Goal: Task Accomplishment & Management: Manage account settings

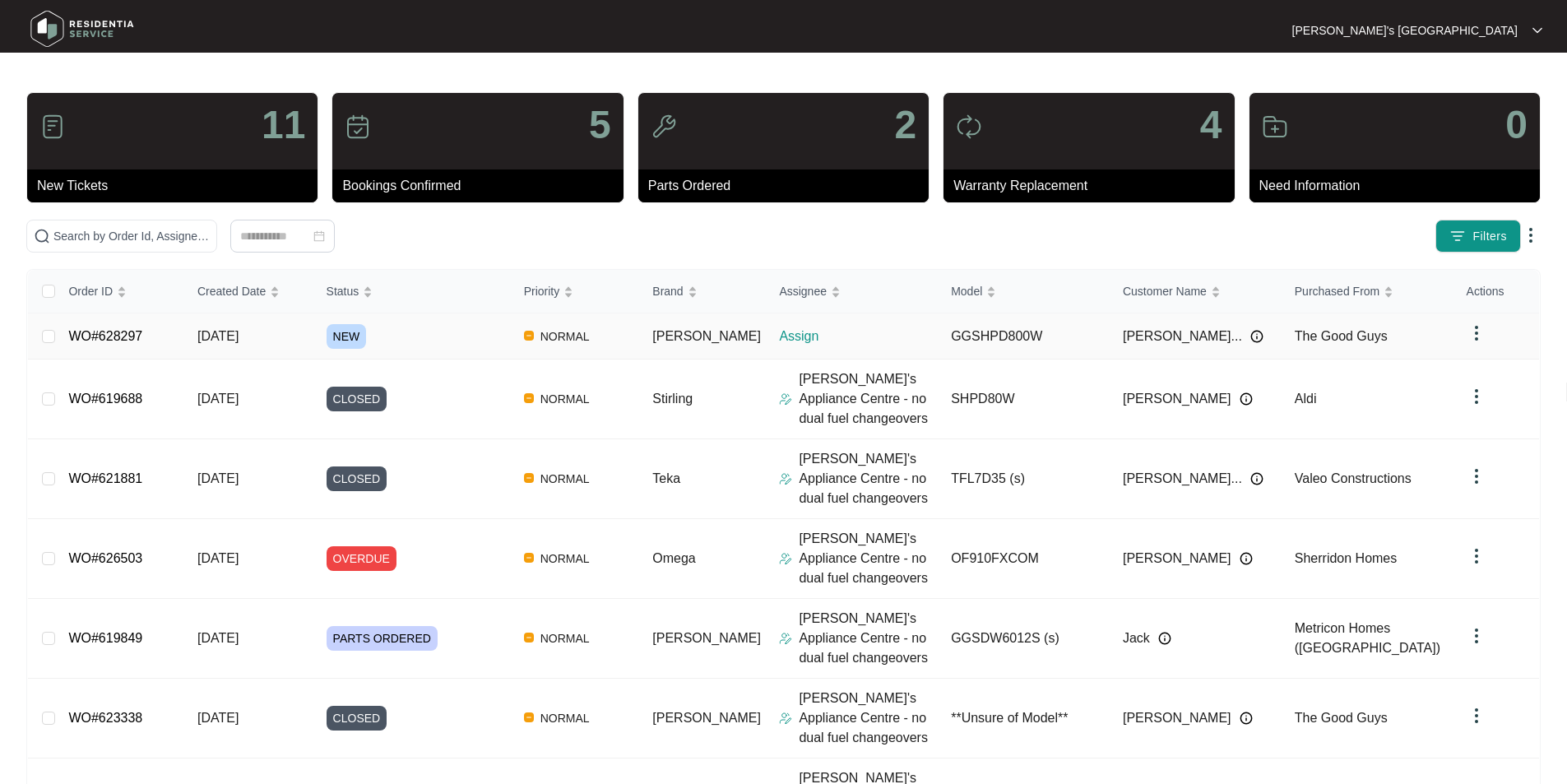
click at [120, 330] on link "WO#628297" at bounding box center [105, 336] width 74 height 14
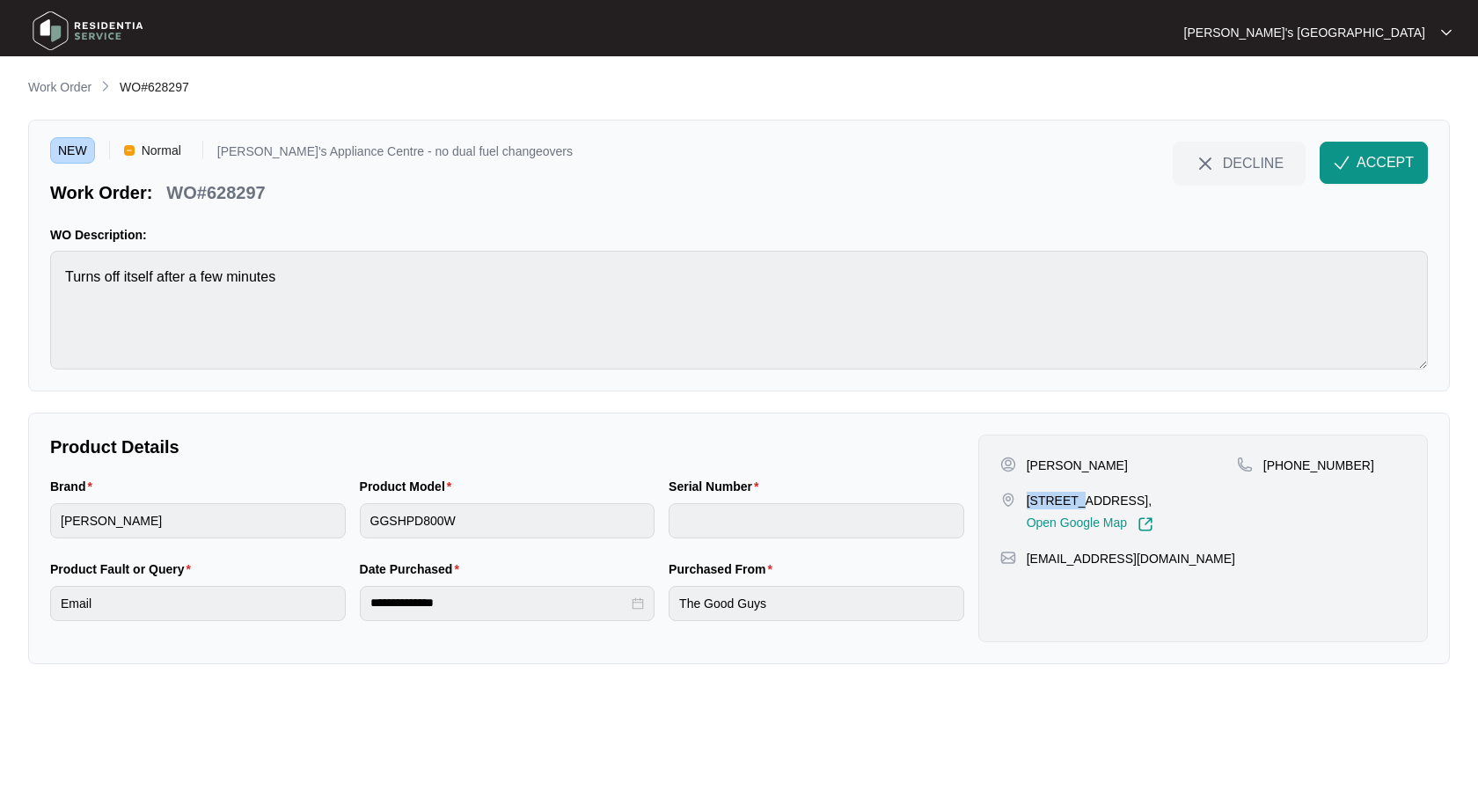
drag, startPoint x: 1025, startPoint y: 497, endPoint x: 1073, endPoint y: 496, distance: 48.0
click at [1073, 496] on div "[STREET_ADDRESS], Open Google Map" at bounding box center [1119, 511] width 236 height 40
copy p "89 white"
click at [1052, 474] on div "[PERSON_NAME] [STREET_ADDRESS], Open Google Map" at bounding box center [1119, 494] width 236 height 76
click at [1043, 463] on p "[PERSON_NAME]" at bounding box center [1077, 466] width 101 height 18
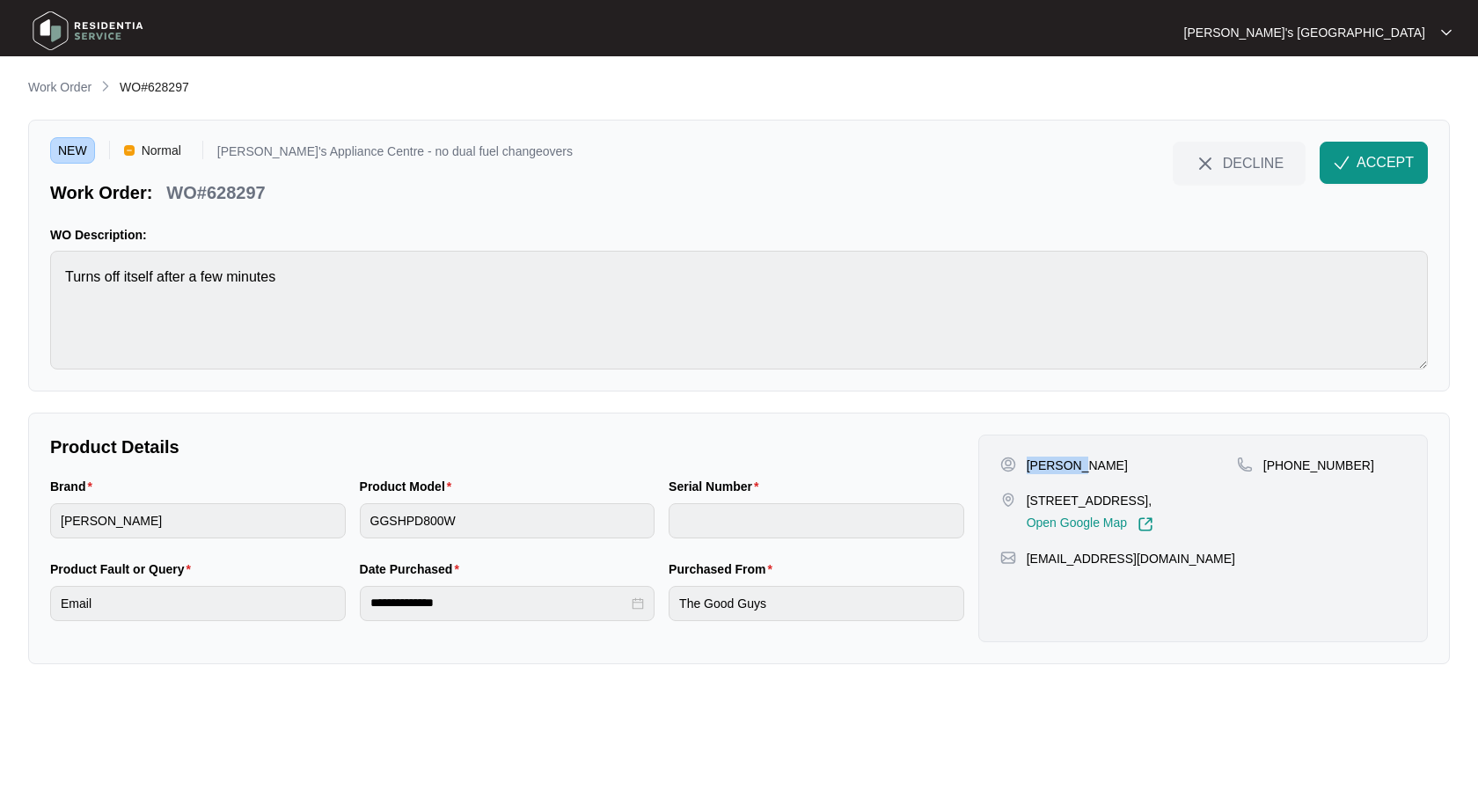
click at [1043, 463] on p "[PERSON_NAME]" at bounding box center [1077, 466] width 101 height 18
copy p "[PERSON_NAME]"
click at [1303, 471] on p "[PHONE_NUMBER]" at bounding box center [1319, 466] width 111 height 18
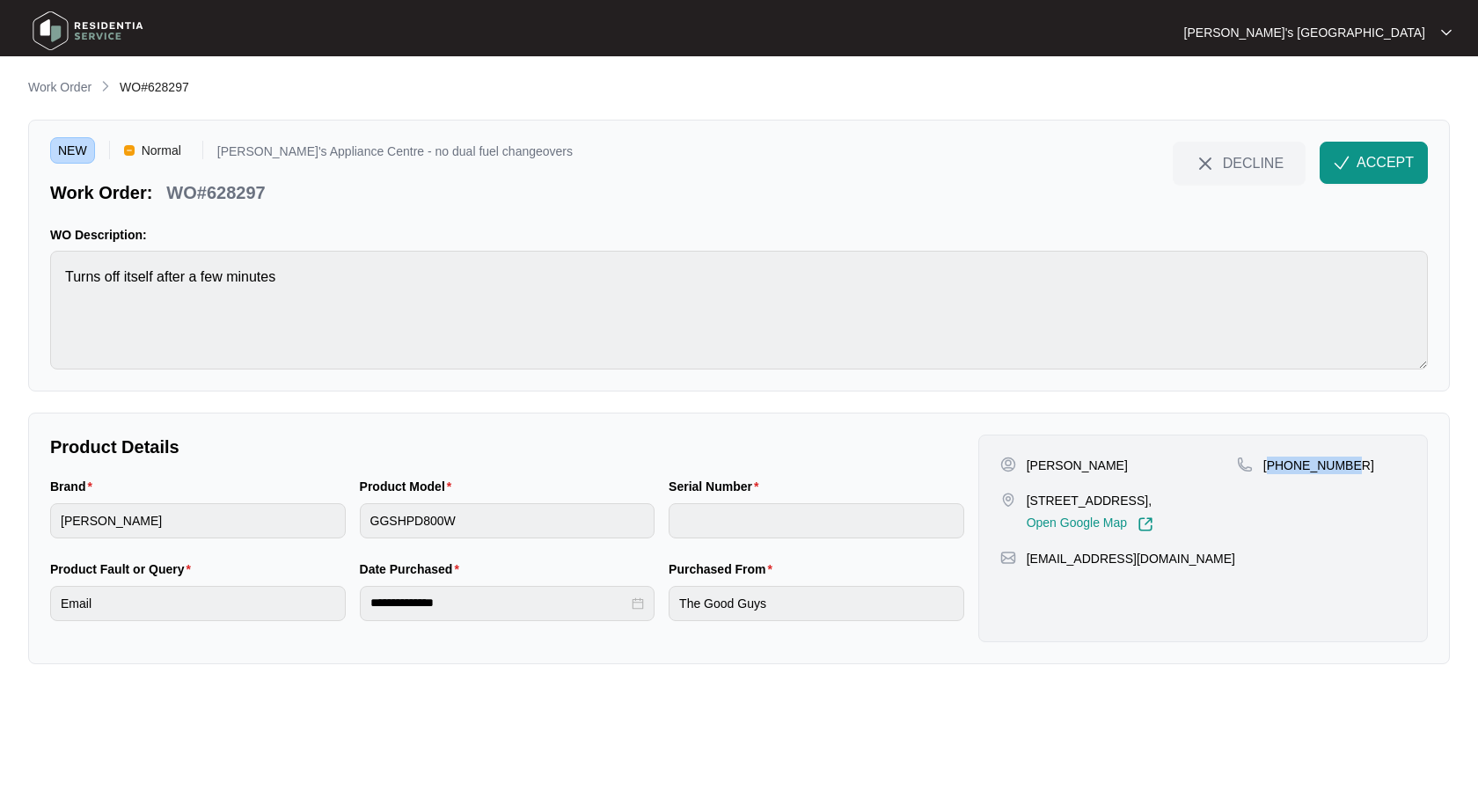
copy p "61456799862"
drag, startPoint x: 1035, startPoint y: 500, endPoint x: 1092, endPoint y: 499, distance: 57.0
click at [1092, 499] on p "[STREET_ADDRESS]," at bounding box center [1090, 500] width 127 height 18
copy p "[STREET_ADDRESS]"
click at [1104, 472] on p "[PERSON_NAME]" at bounding box center [1077, 466] width 101 height 18
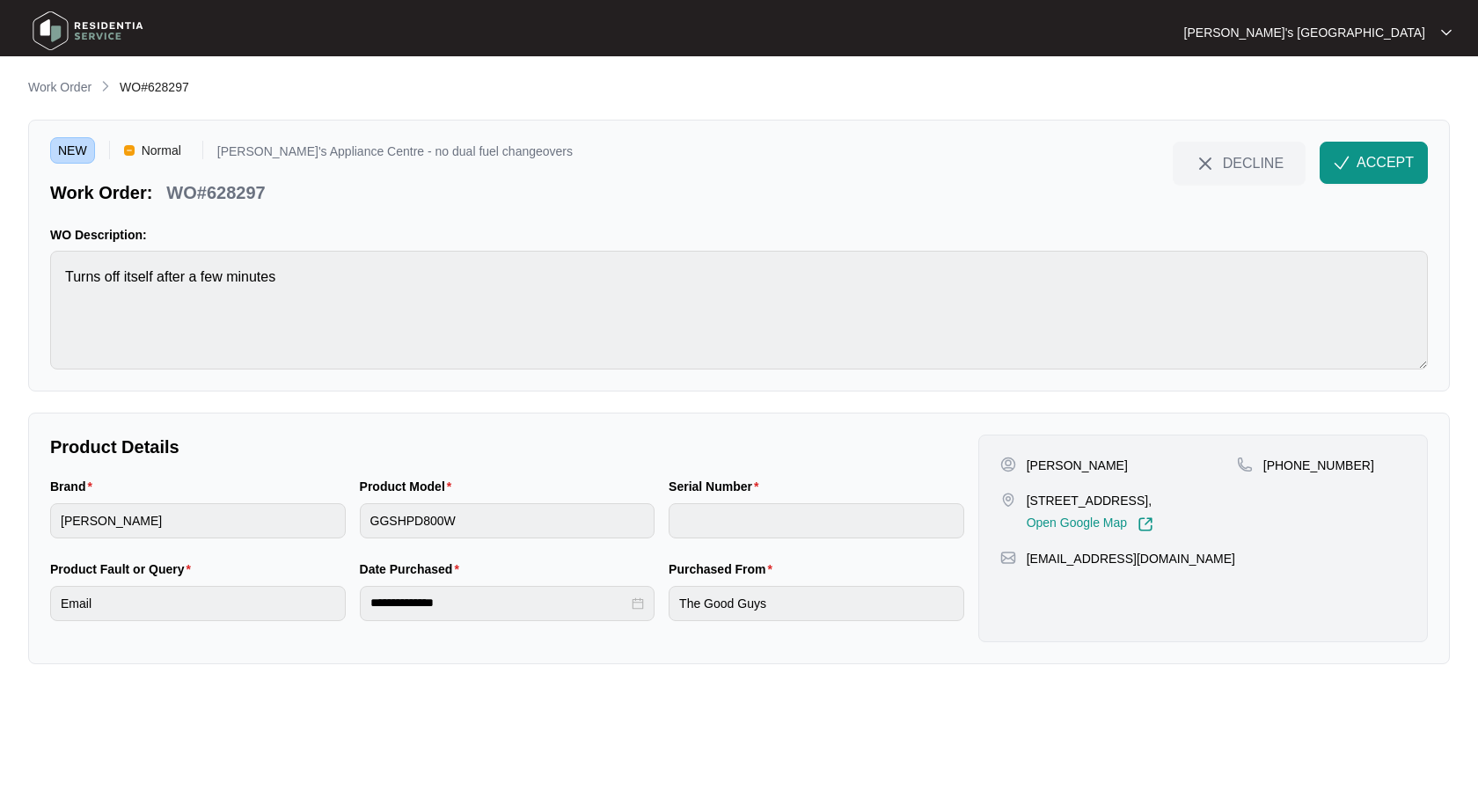
click at [1104, 472] on p "[PERSON_NAME]" at bounding box center [1077, 466] width 101 height 18
copy p "Christodoulou"
click at [239, 185] on p "WO#628297" at bounding box center [216, 192] width 98 height 25
copy p "628297"
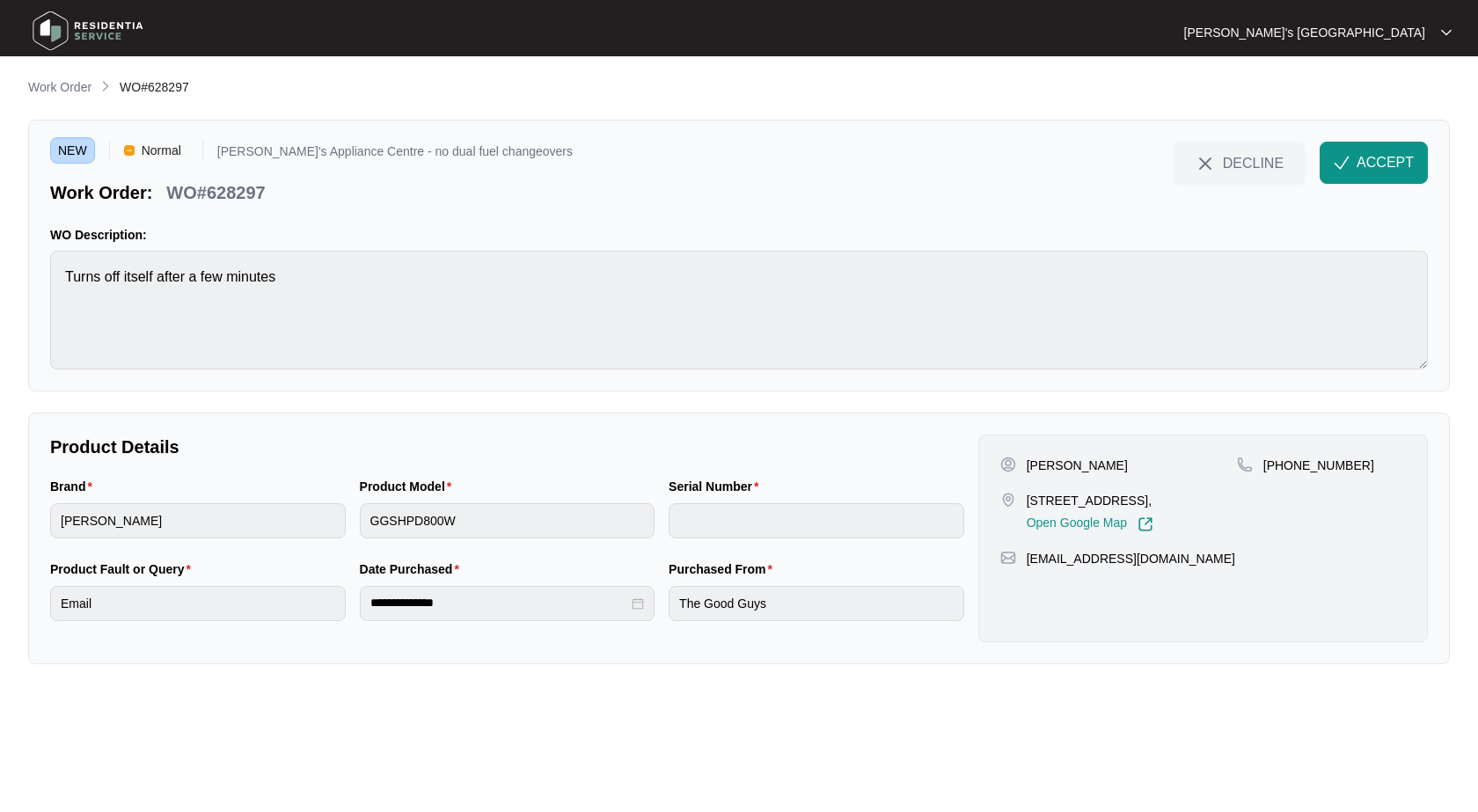
click at [1364, 113] on div "**********" at bounding box center [739, 371] width 1422 height 587
click at [1377, 158] on span "ACCEPT" at bounding box center [1386, 163] width 57 height 21
